Goal: Transaction & Acquisition: Book appointment/travel/reservation

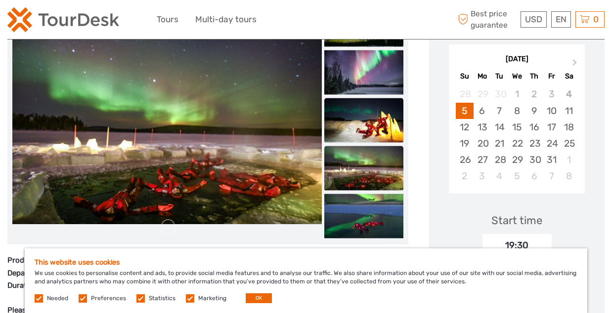
scroll to position [175, 0]
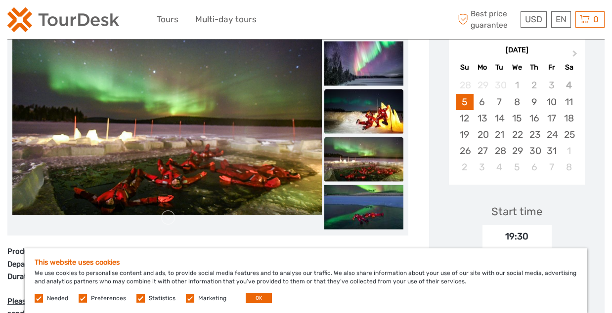
click at [358, 118] on img at bounding box center [363, 111] width 79 height 44
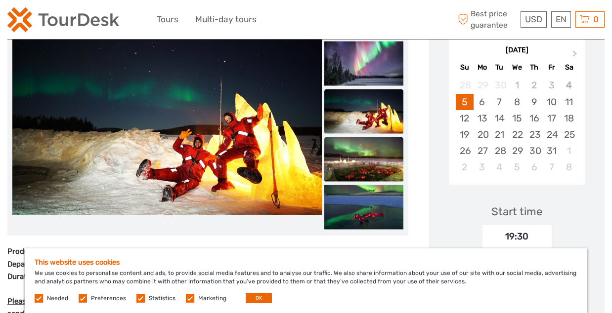
click at [364, 140] on img at bounding box center [363, 159] width 79 height 44
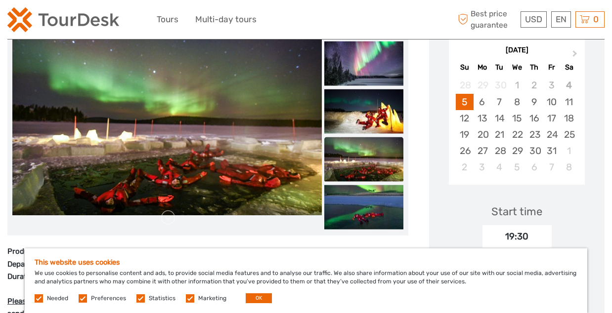
click at [366, 179] on img at bounding box center [363, 159] width 79 height 44
click at [372, 204] on img at bounding box center [363, 207] width 79 height 44
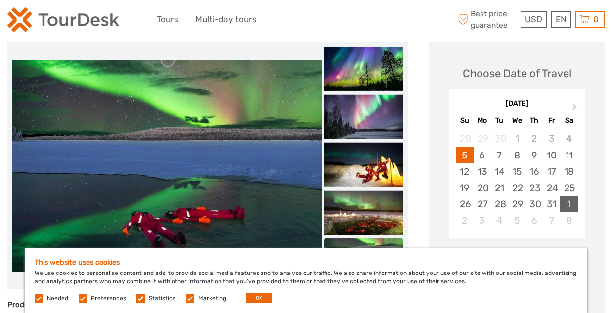
scroll to position [119, 0]
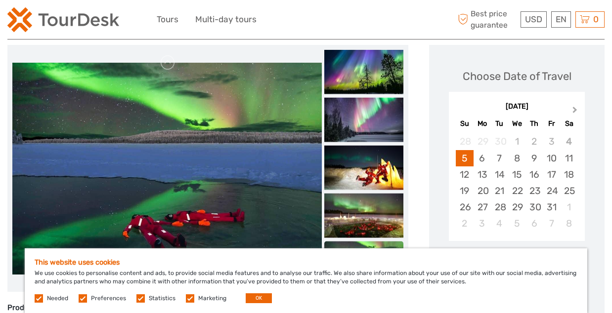
click at [575, 111] on span "Next Month" at bounding box center [575, 112] width 0 height 14
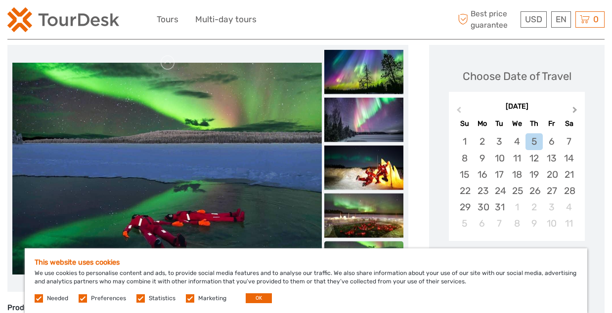
click at [575, 111] on span "Next Month" at bounding box center [575, 112] width 0 height 14
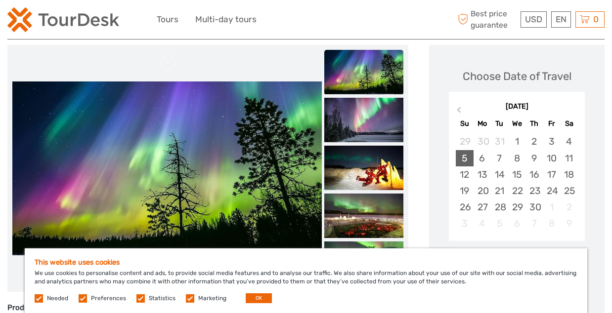
click at [464, 160] on div "5" at bounding box center [464, 158] width 17 height 16
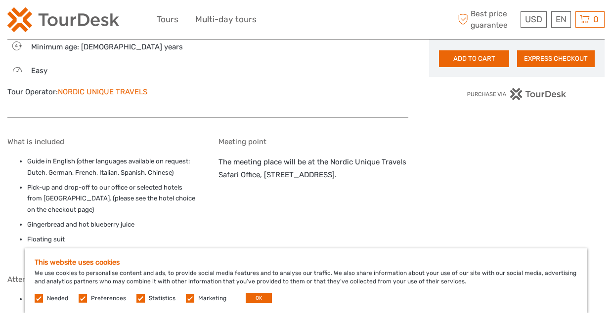
scroll to position [716, 0]
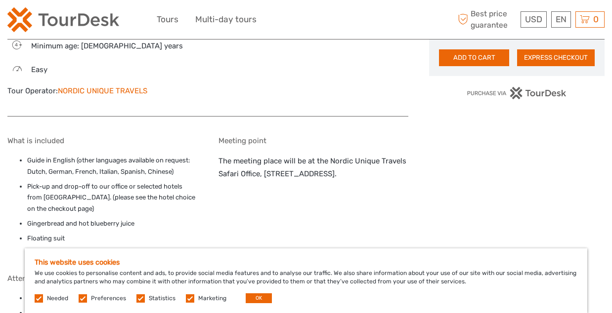
drag, startPoint x: 327, startPoint y: 175, endPoint x: 364, endPoint y: 174, distance: 37.6
click at [364, 174] on p "The meeting place will be at the Nordic Unique Travels Safari Office, [STREET_A…" at bounding box center [313, 167] width 190 height 25
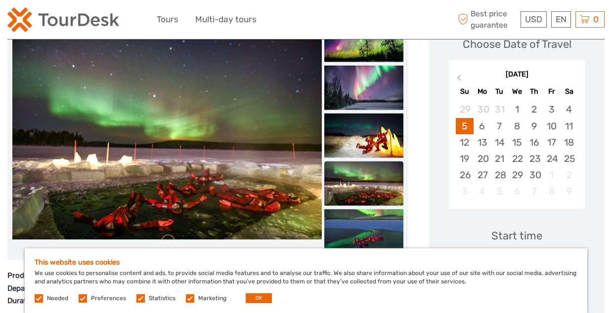
scroll to position [0, 0]
